Goal: Information Seeking & Learning: Check status

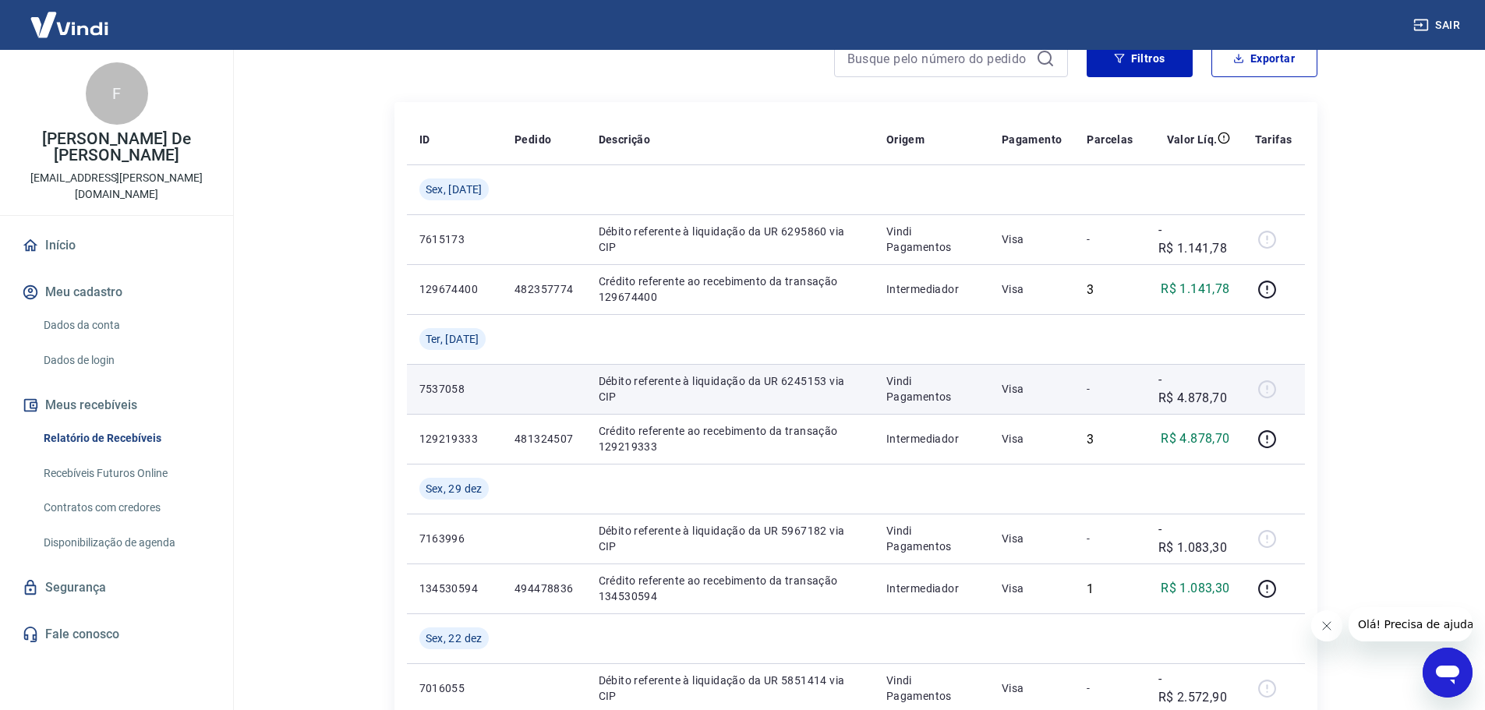
scroll to position [156, 0]
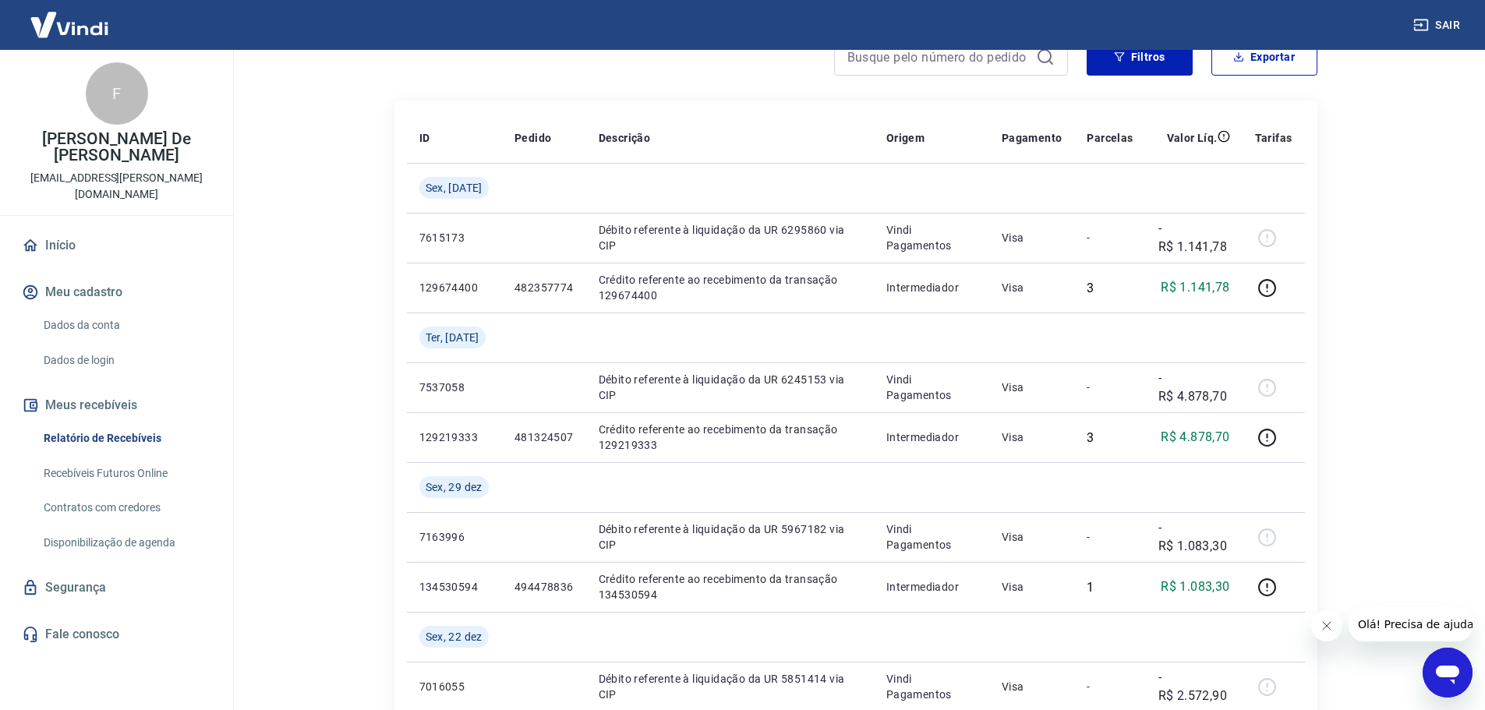
click at [725, 69] on div at bounding box center [730, 56] width 673 height 37
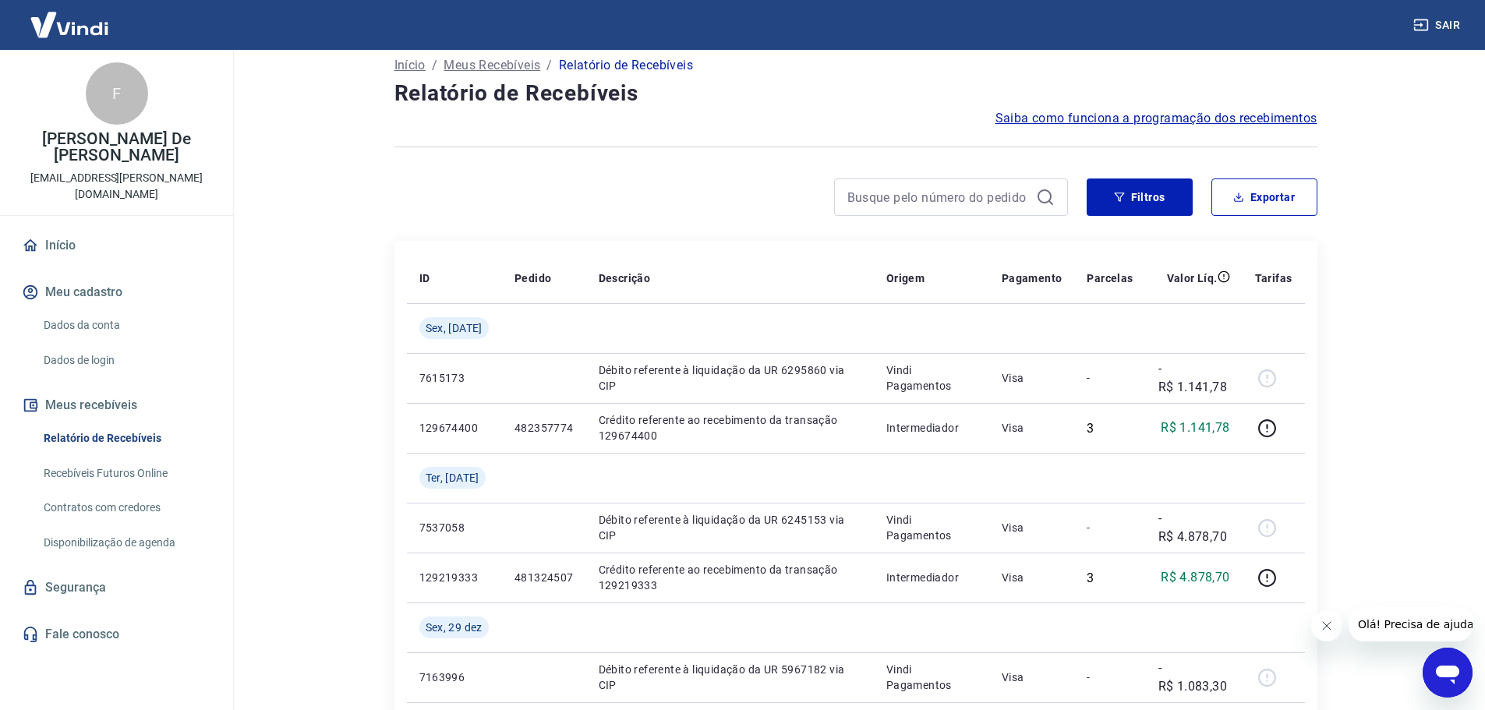
scroll to position [0, 0]
